Goal: Navigation & Orientation: Understand site structure

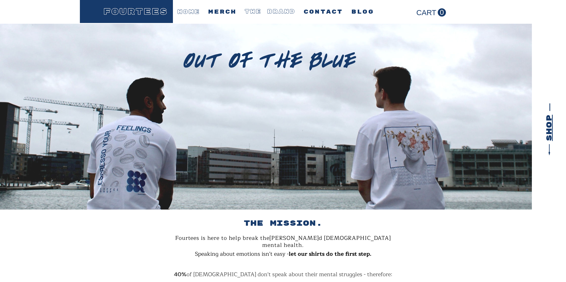
click at [272, 10] on span "THE BRAND" at bounding box center [270, 11] width 51 height 3
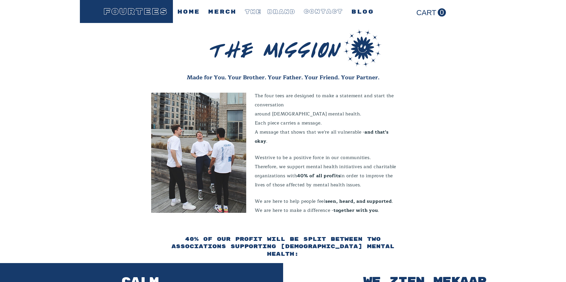
click at [332, 12] on span "CONTACT" at bounding box center [323, 11] width 39 height 3
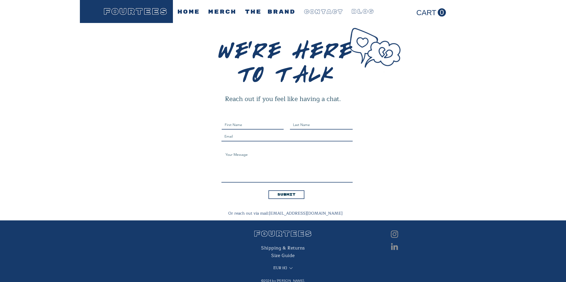
click at [358, 12] on span "BLOG" at bounding box center [362, 11] width 22 height 3
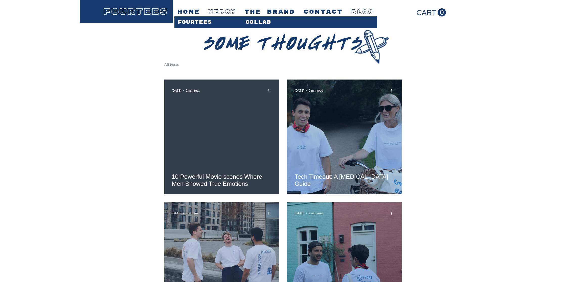
click at [215, 11] on span "MERCH" at bounding box center [222, 12] width 28 height 3
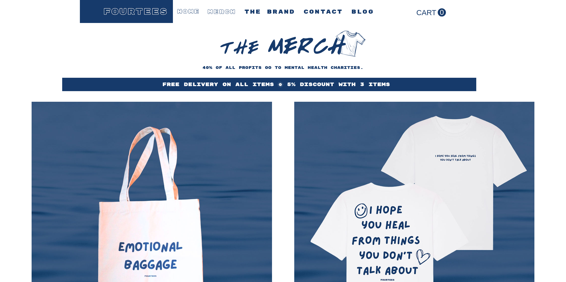
click at [193, 11] on span "HOME" at bounding box center [188, 11] width 22 height 3
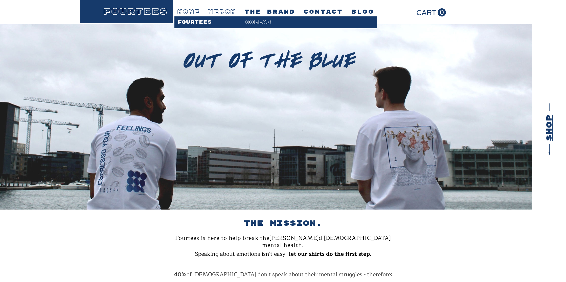
click at [260, 22] on span "COLLAB" at bounding box center [258, 22] width 26 height 5
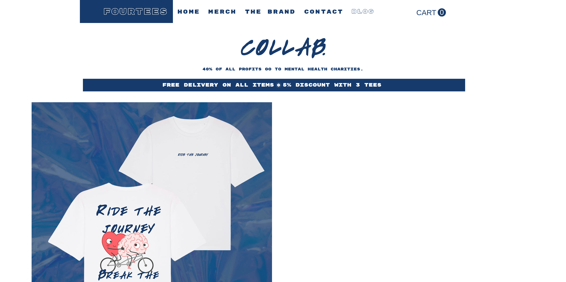
click at [359, 11] on span "BLOG" at bounding box center [362, 11] width 22 height 3
